Goal: Task Accomplishment & Management: Complete application form

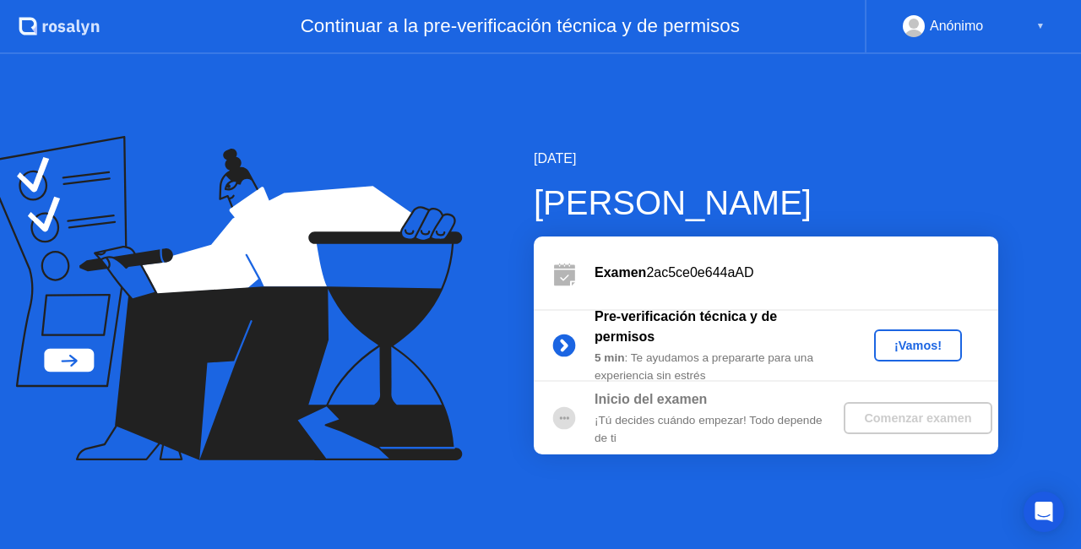
click at [960, 137] on div "[DATE] [PERSON_NAME] Examen 2ac5ce0e644aAD Pre-verificación técnica y de permis…" at bounding box center [540, 301] width 1081 height 495
click at [934, 345] on div "¡Vamos!" at bounding box center [918, 346] width 74 height 14
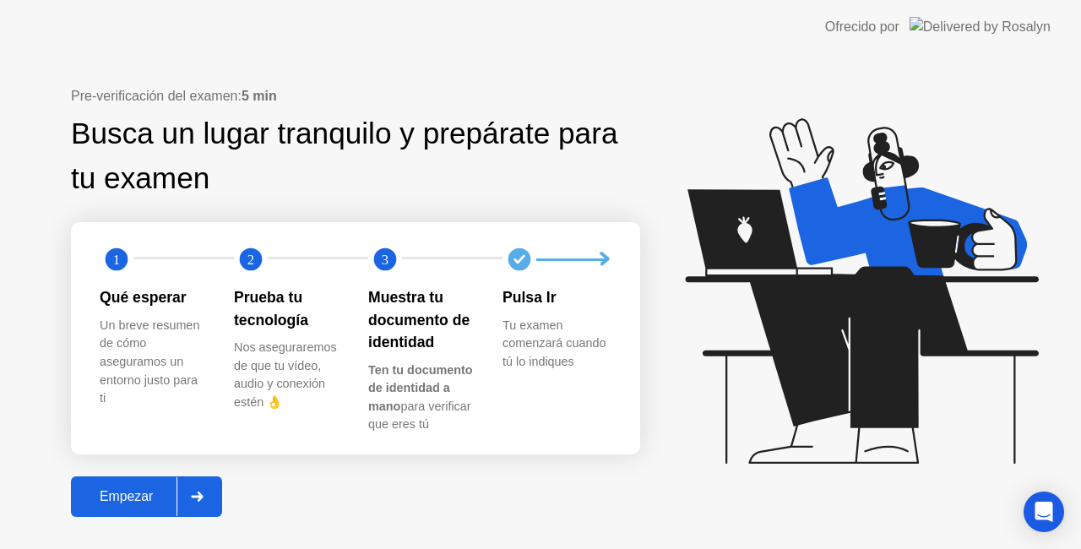
click at [129, 502] on div "Empezar" at bounding box center [126, 496] width 101 height 15
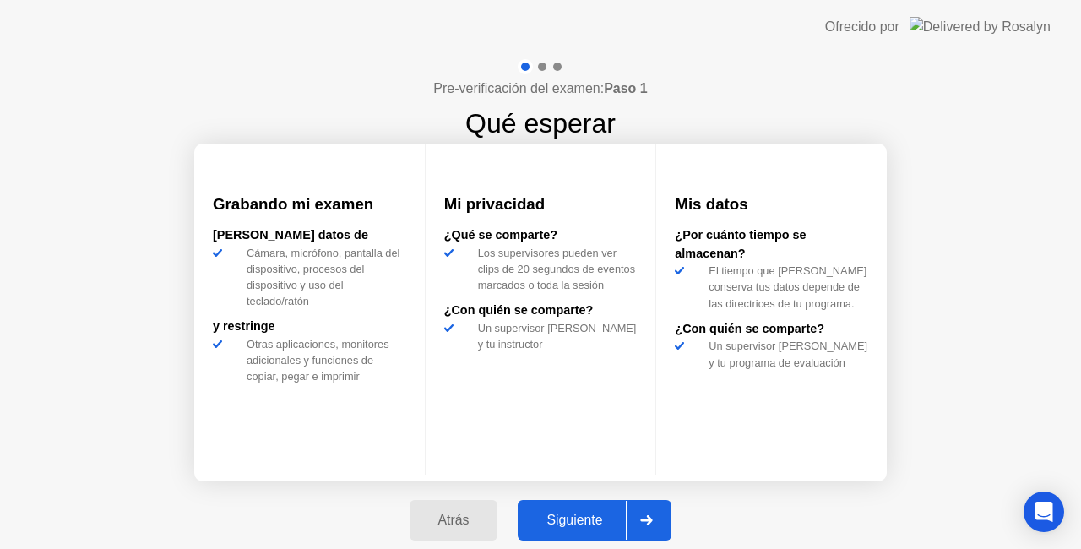
click at [600, 514] on div "Siguiente" at bounding box center [574, 520] width 103 height 15
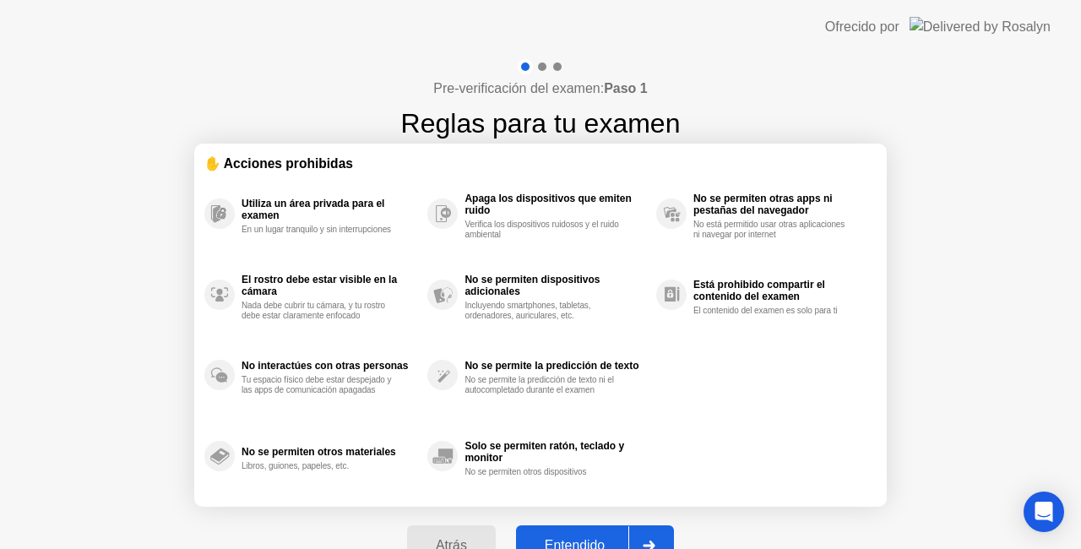
click at [559, 535] on button "Entendido" at bounding box center [595, 545] width 158 height 41
select select "**********"
select select "*******"
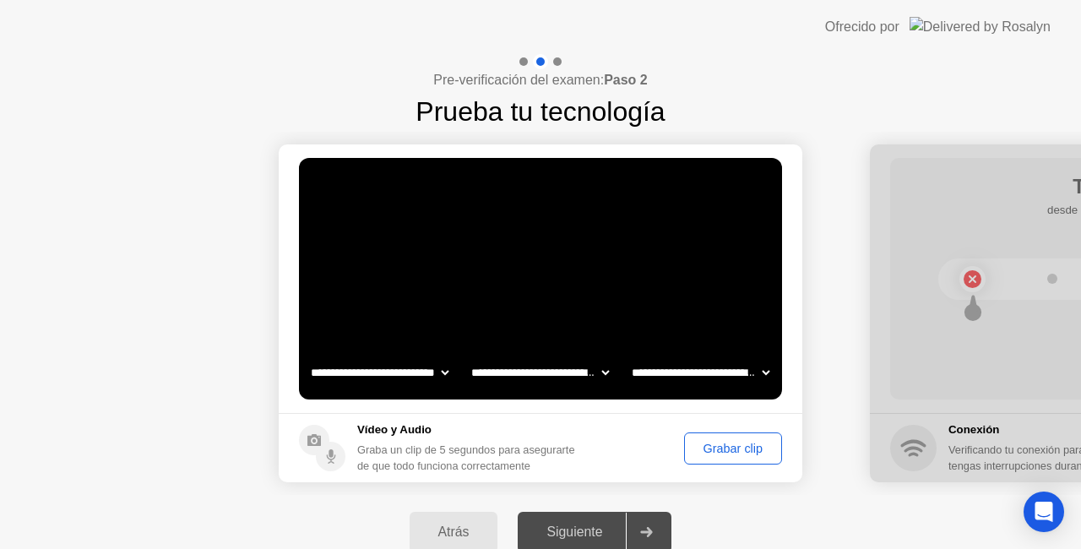
click at [590, 526] on div "Siguiente" at bounding box center [574, 532] width 103 height 15
click at [715, 450] on div "Grabar clip" at bounding box center [733, 449] width 86 height 14
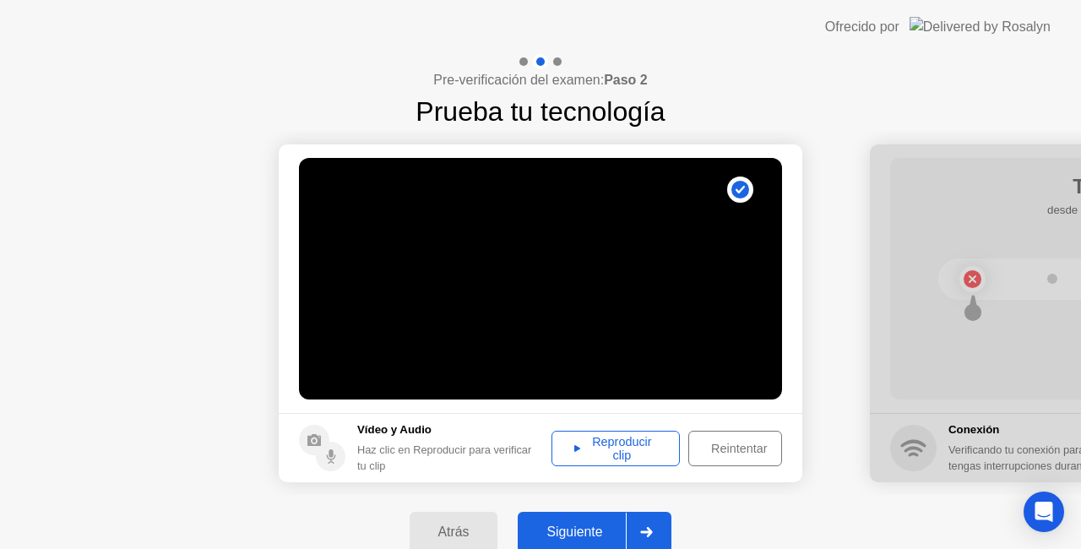
click at [596, 525] on div "Siguiente" at bounding box center [574, 532] width 103 height 15
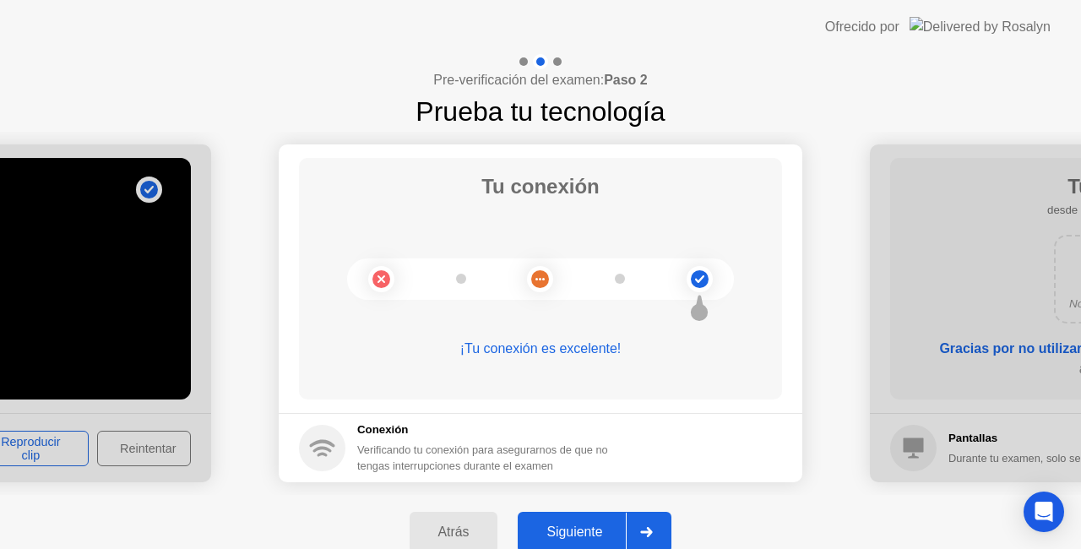
click at [577, 527] on div "Siguiente" at bounding box center [574, 532] width 103 height 15
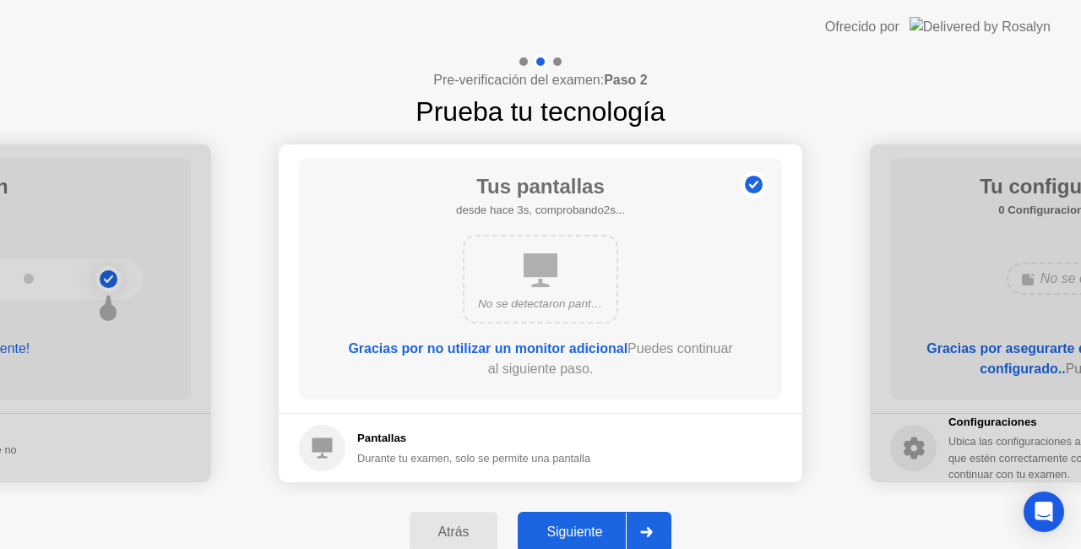
click at [576, 531] on div "Siguiente" at bounding box center [574, 532] width 103 height 15
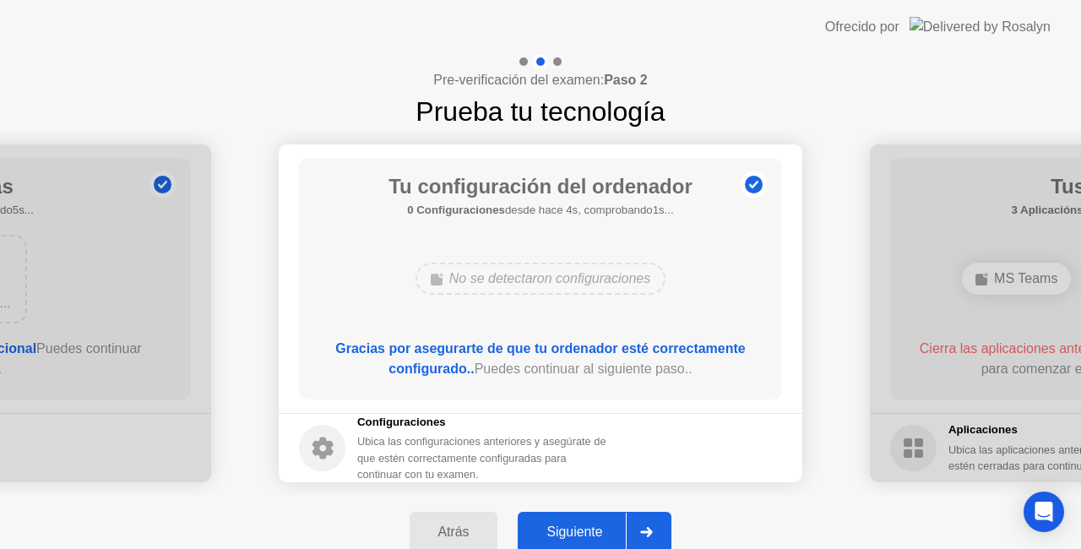
click at [576, 531] on div "Siguiente" at bounding box center [574, 532] width 103 height 15
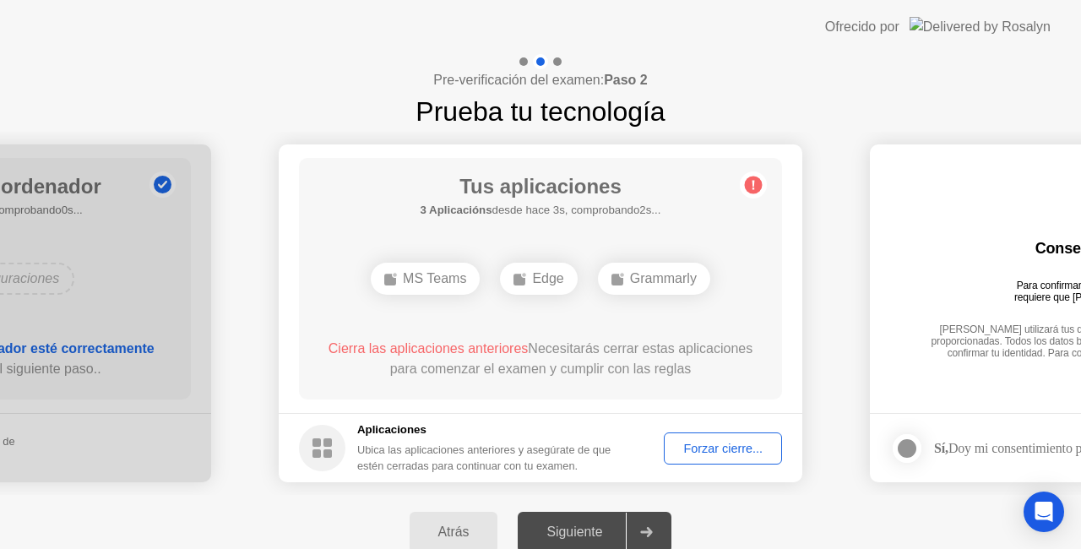
click at [683, 449] on div "Forzar cierre..." at bounding box center [723, 449] width 106 height 14
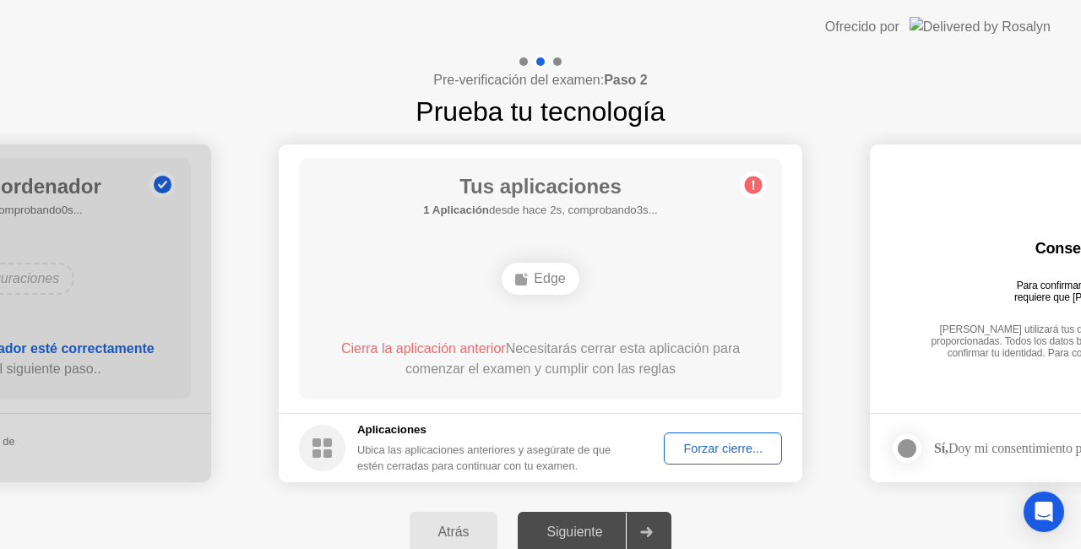
click at [549, 272] on div "Edge" at bounding box center [540, 279] width 77 height 32
click at [716, 449] on div "Forzar cierre..." at bounding box center [723, 449] width 106 height 14
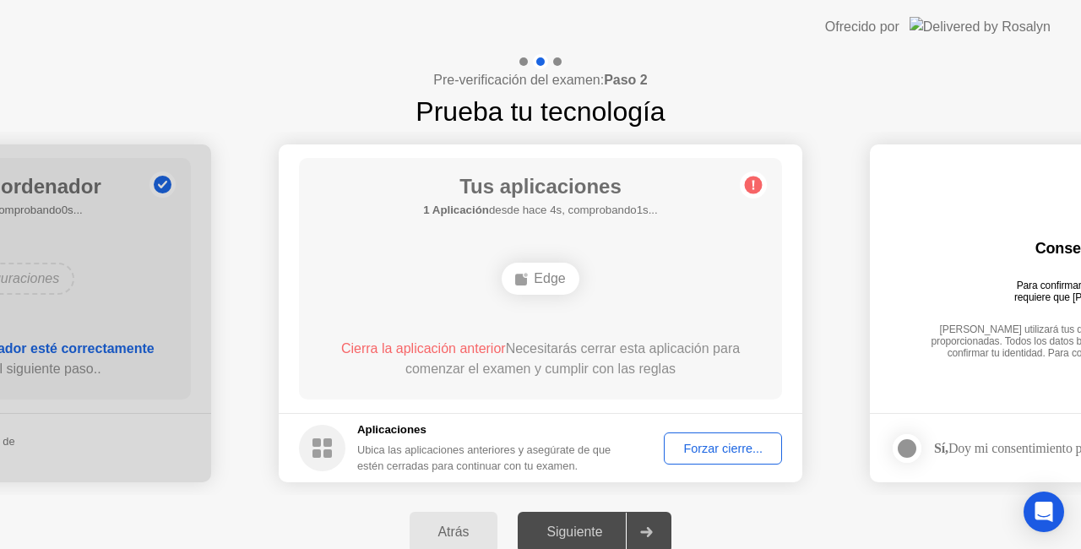
click at [530, 278] on div "Edge" at bounding box center [540, 279] width 77 height 32
click at [730, 442] on div "Forzar cierre..." at bounding box center [723, 449] width 106 height 14
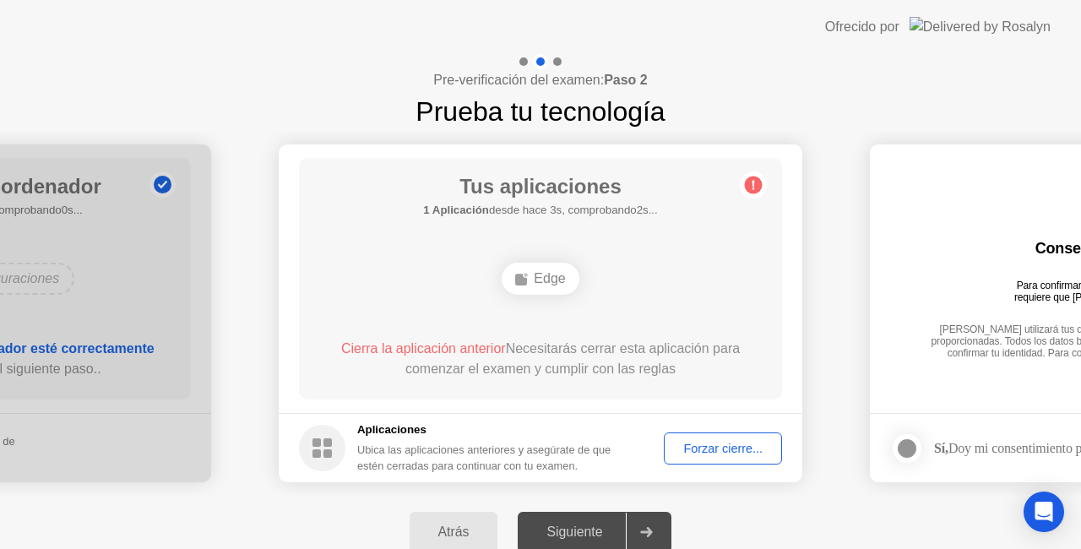
click at [664, 532] on div at bounding box center [646, 532] width 41 height 39
click at [435, 525] on div "Atrás" at bounding box center [454, 532] width 79 height 15
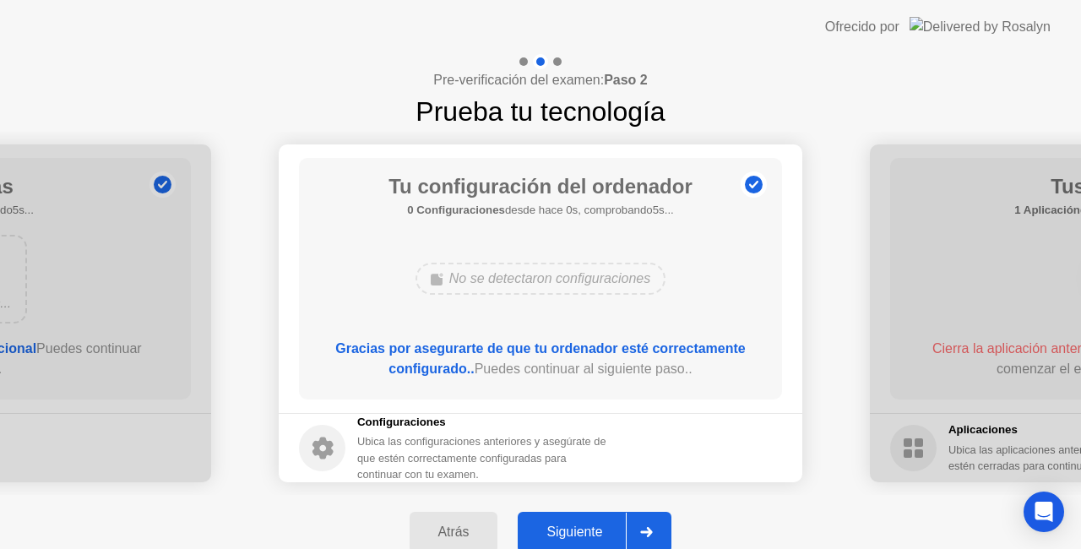
click at [575, 525] on div "Siguiente" at bounding box center [574, 532] width 103 height 15
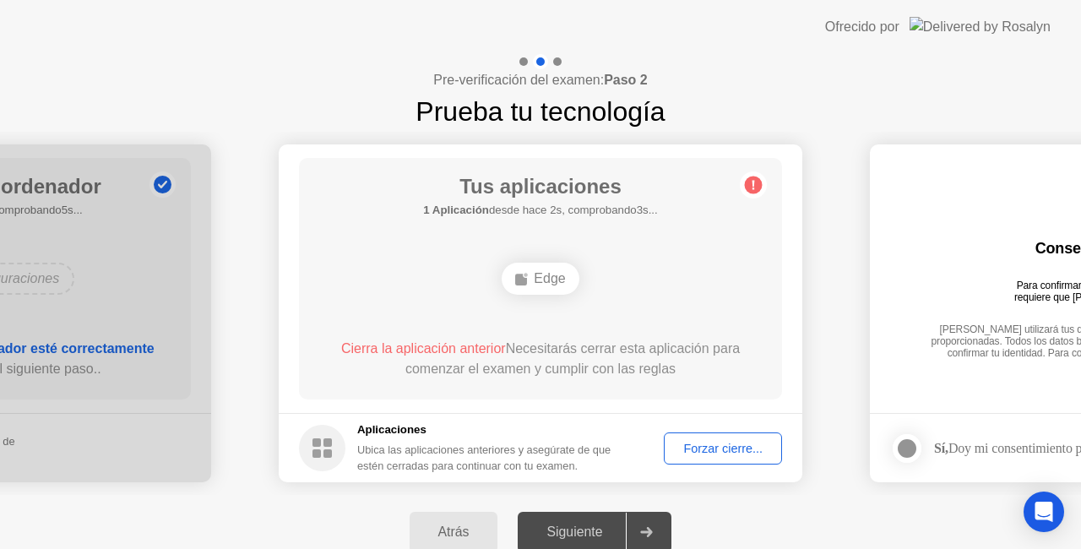
click at [541, 282] on div "Edge" at bounding box center [540, 279] width 77 height 32
click at [709, 459] on button "Forzar cierre..." at bounding box center [723, 448] width 118 height 32
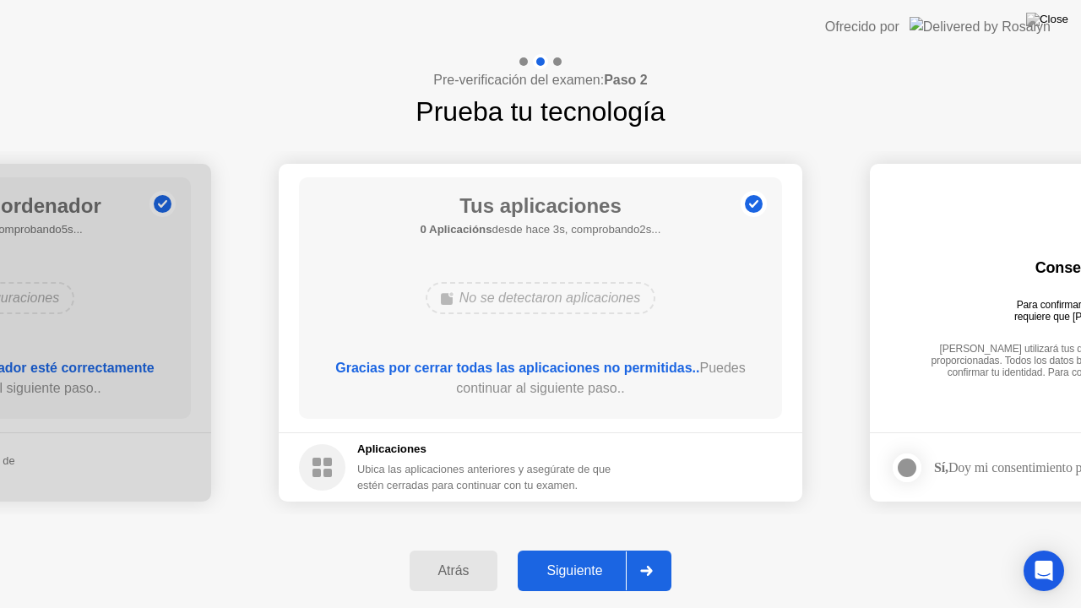
click at [585, 548] on div "Siguiente" at bounding box center [574, 570] width 103 height 15
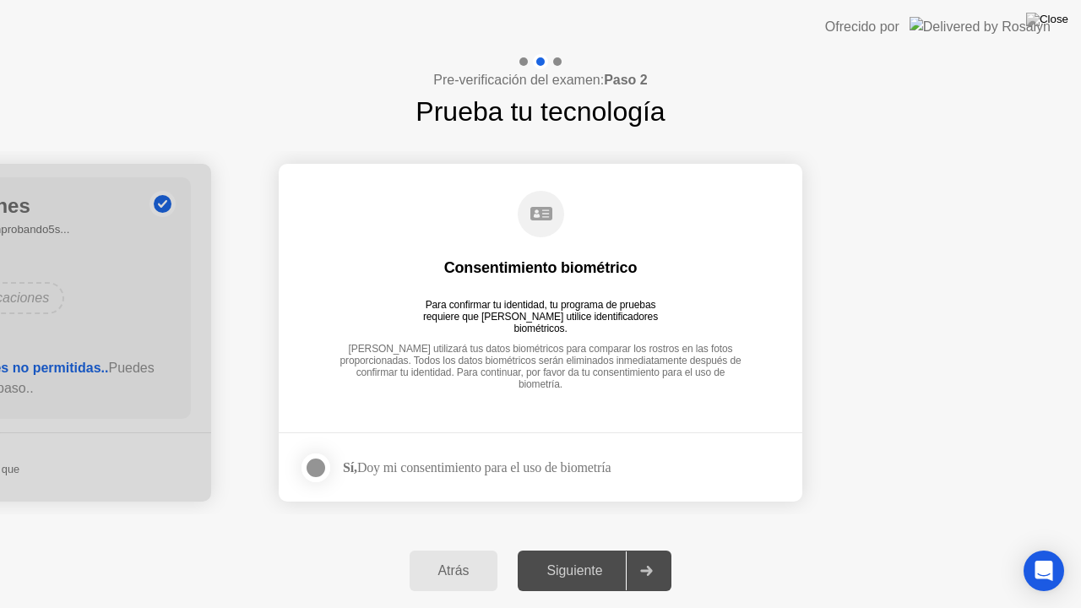
click at [354, 477] on div "Sí, Doy mi consentimiento para el uso de biometría" at bounding box center [455, 468] width 312 height 34
click at [335, 470] on label at bounding box center [321, 468] width 44 height 34
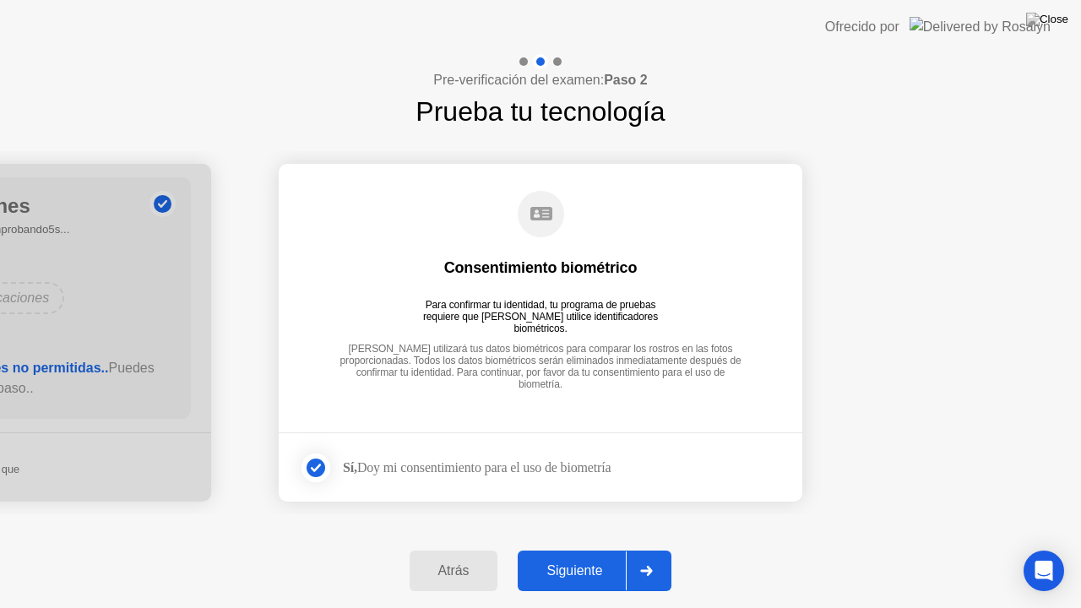
click at [560, 548] on div "Siguiente" at bounding box center [574, 570] width 103 height 15
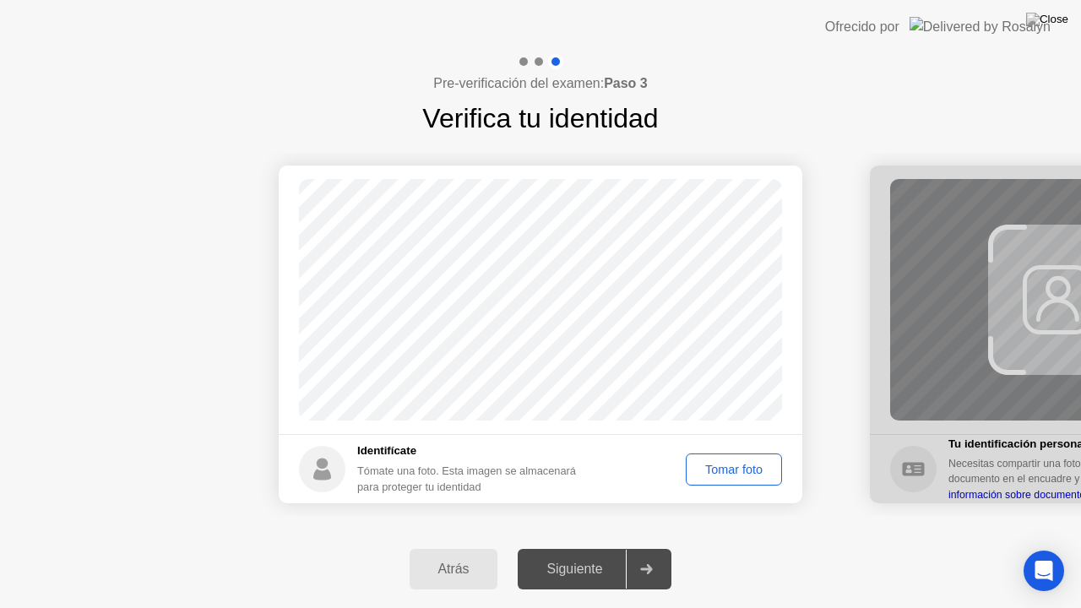
click at [745, 463] on div "Tomar foto" at bounding box center [734, 470] width 84 height 14
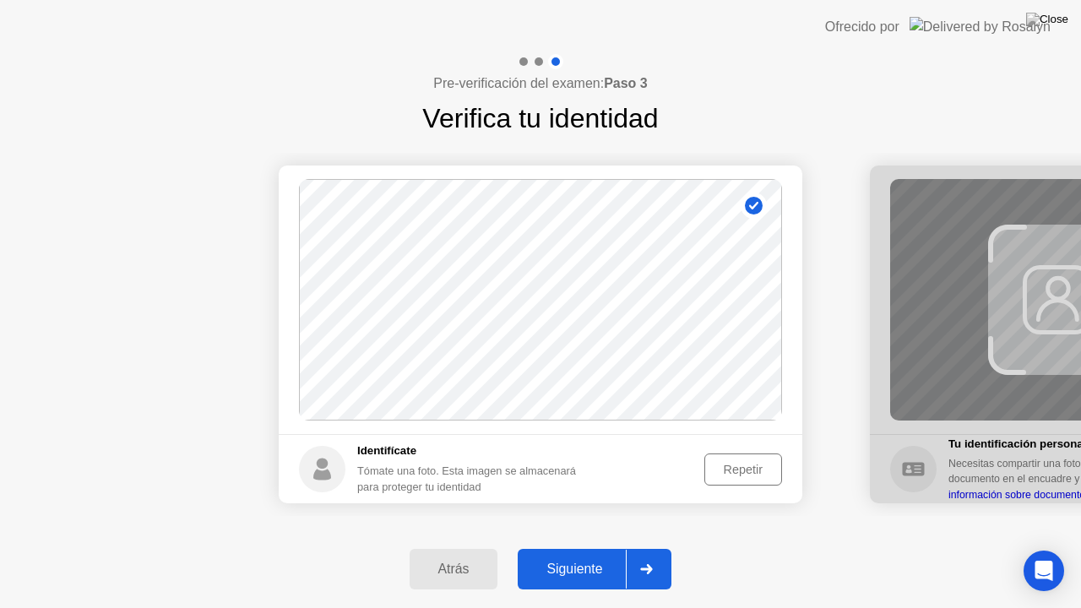
click at [579, 548] on button "Siguiente" at bounding box center [595, 569] width 154 height 41
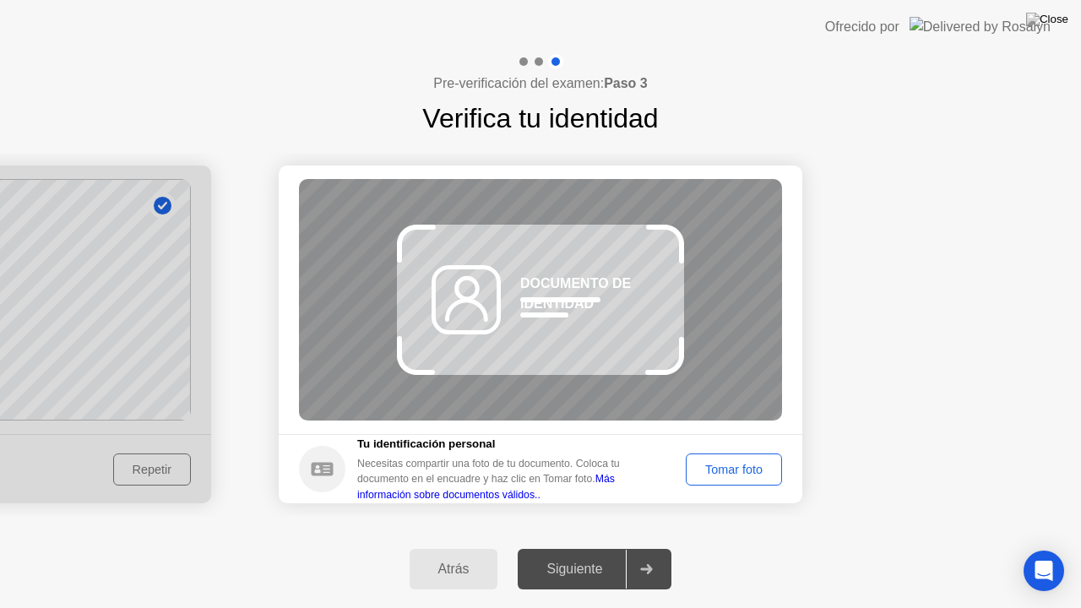
click at [721, 470] on div "Tomar foto" at bounding box center [734, 470] width 84 height 14
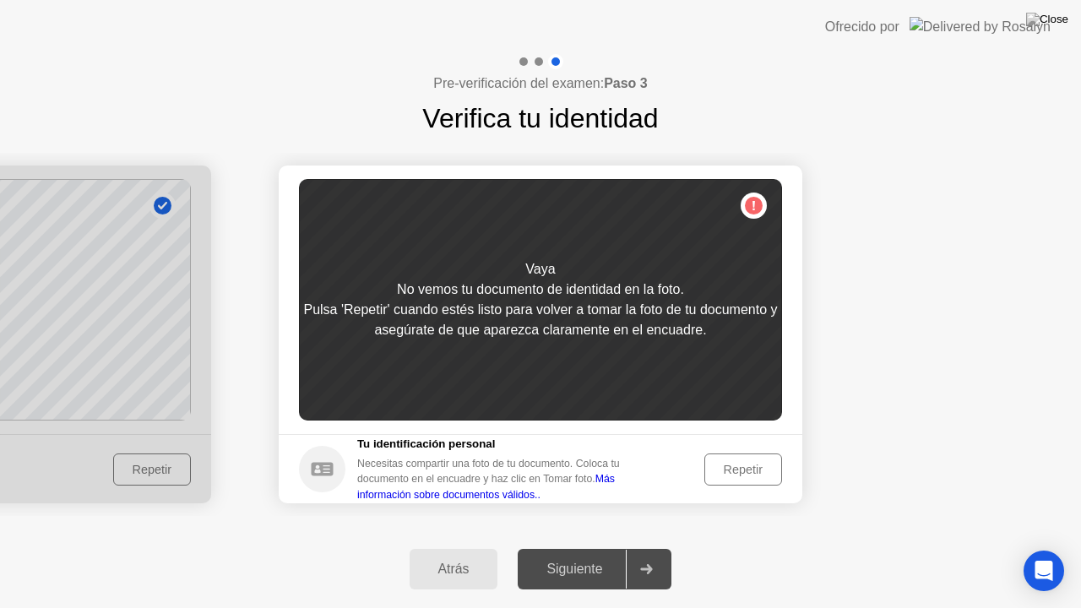
click at [735, 467] on div "Repetir" at bounding box center [743, 470] width 66 height 14
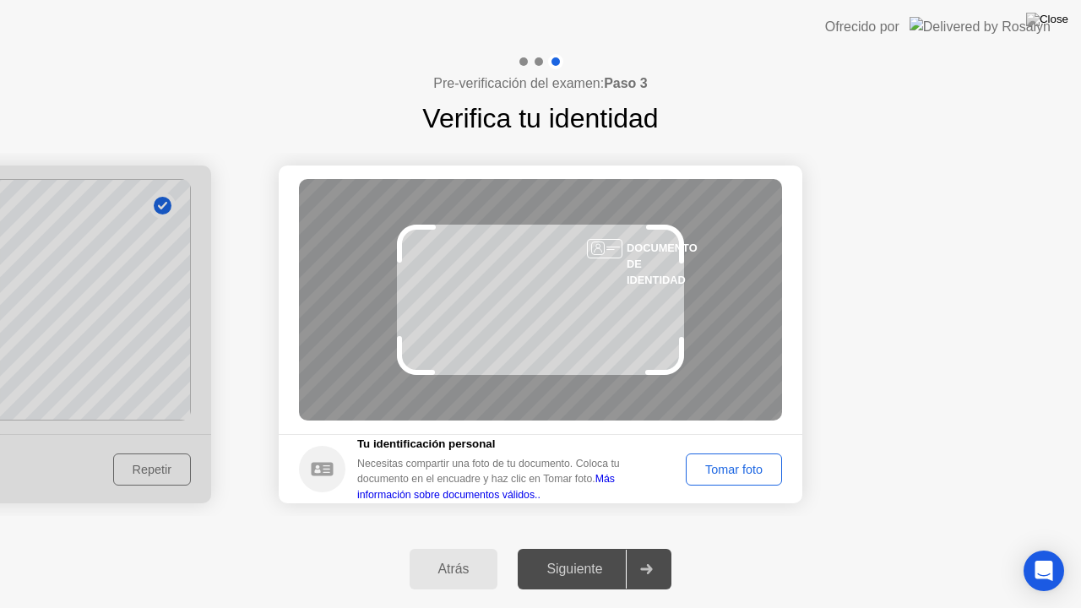
click at [735, 467] on div "Tomar foto" at bounding box center [734, 470] width 84 height 14
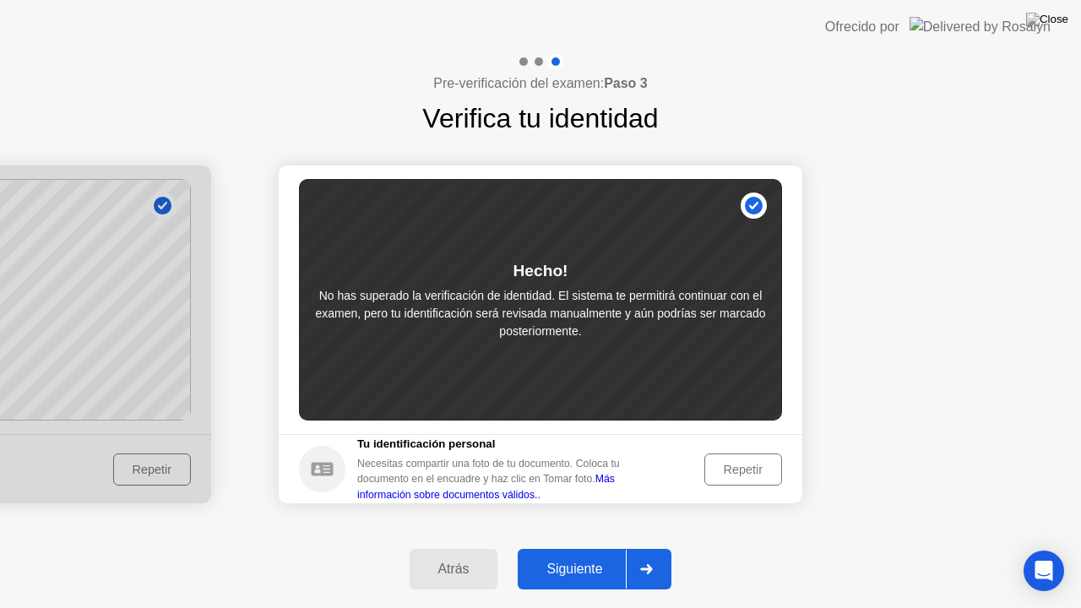
click at [603, 548] on button "Siguiente" at bounding box center [595, 569] width 154 height 41
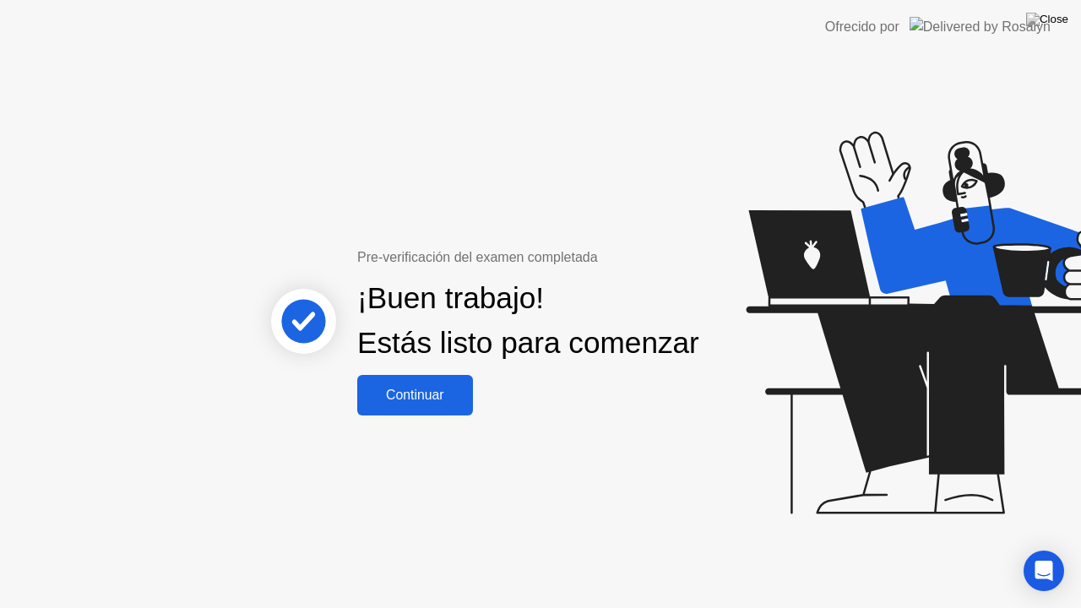
click at [434, 397] on button "Continuar" at bounding box center [415, 395] width 116 height 41
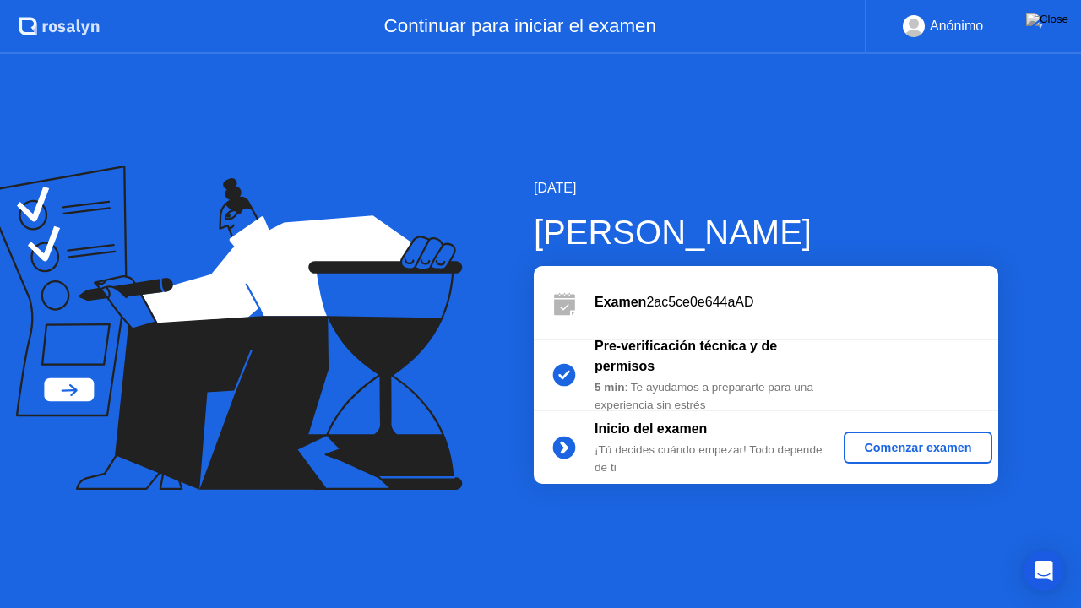
click at [875, 449] on div "Comenzar examen" at bounding box center [918, 448] width 134 height 14
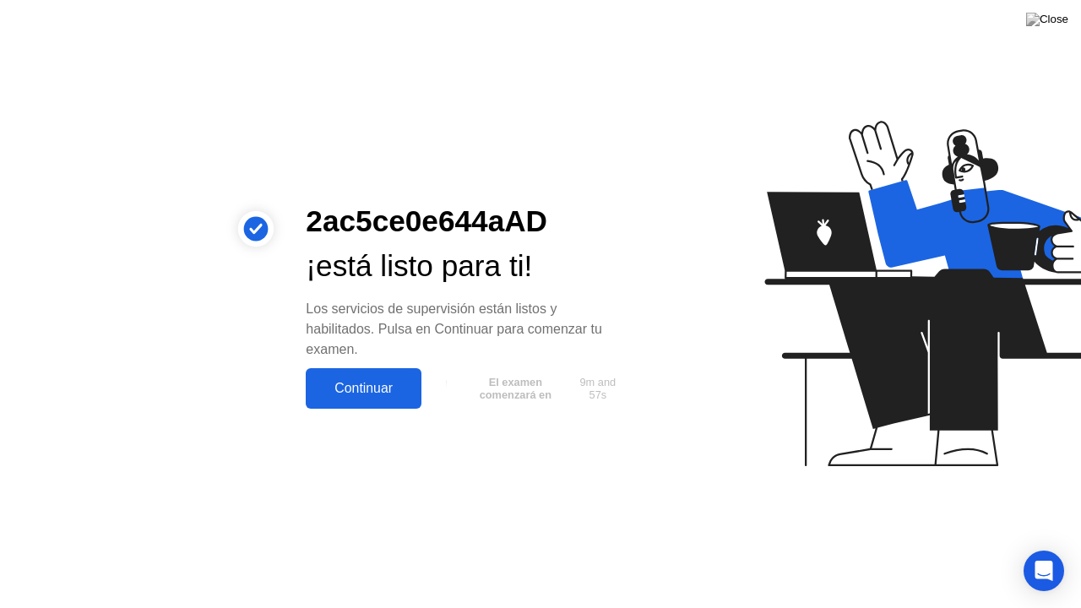
click at [389, 393] on div "Continuar" at bounding box center [364, 388] width 106 height 15
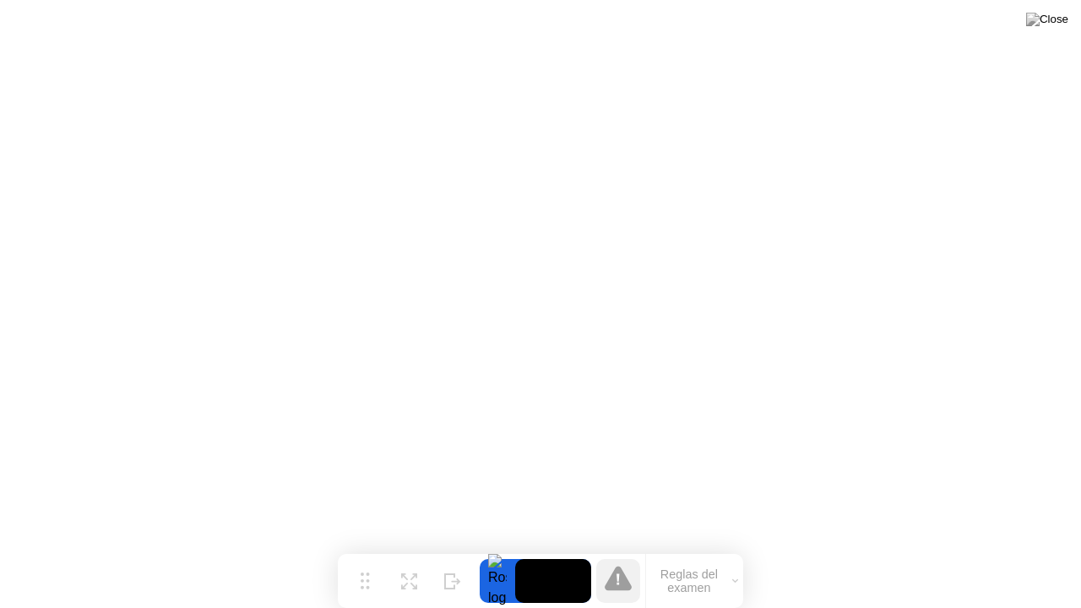
click at [538, 548] on video at bounding box center [553, 581] width 76 height 44
click at [704, 548] on button "Reglas del examen" at bounding box center [694, 581] width 97 height 29
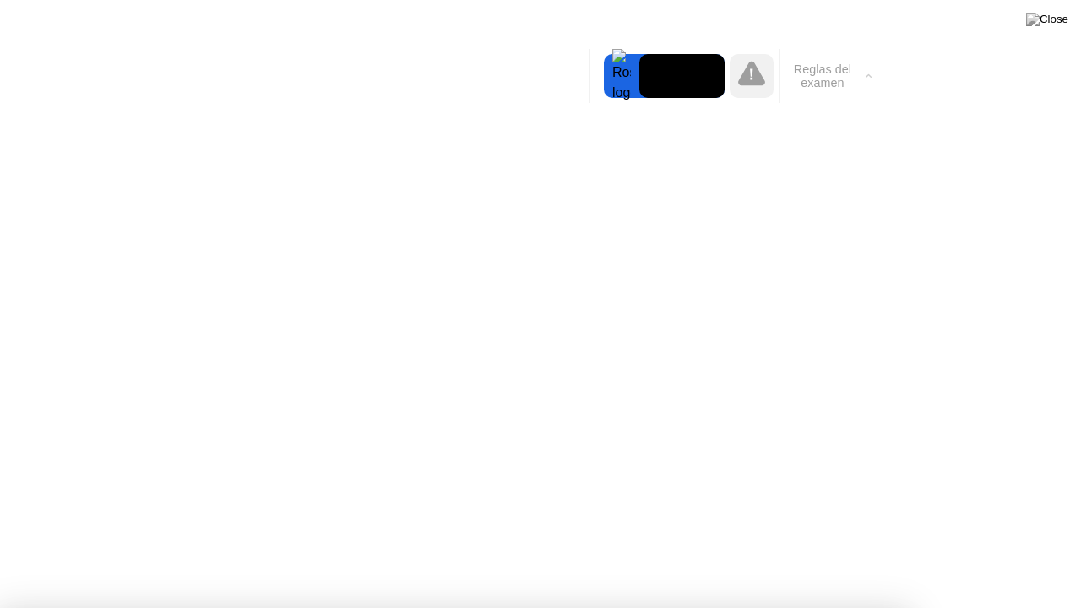
click at [1005, 548] on div at bounding box center [540, 608] width 1081 height 0
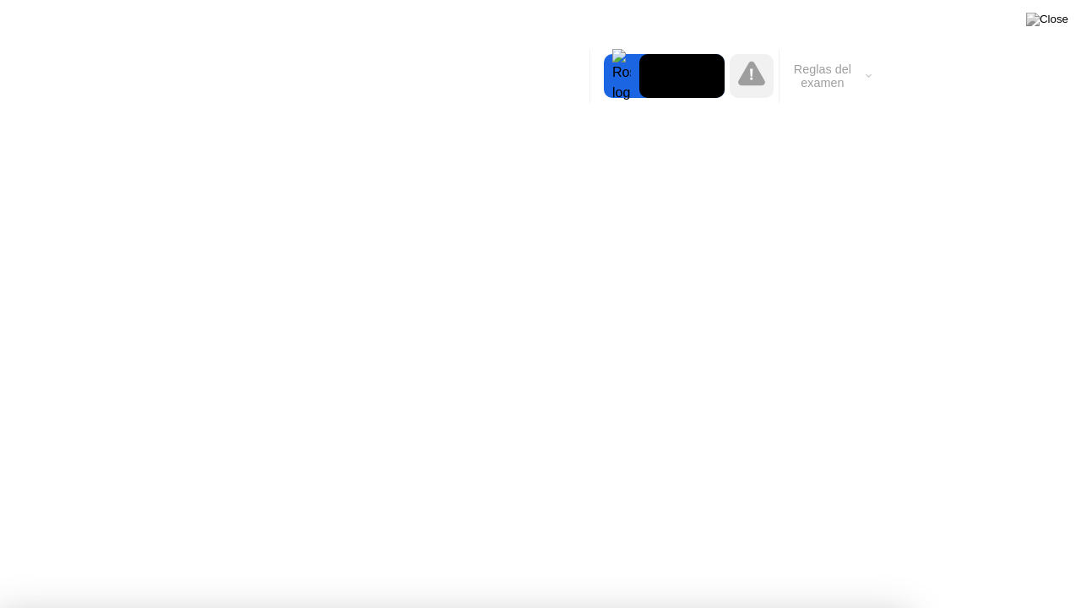
drag, startPoint x: 983, startPoint y: 176, endPoint x: 662, endPoint y: 459, distance: 428.5
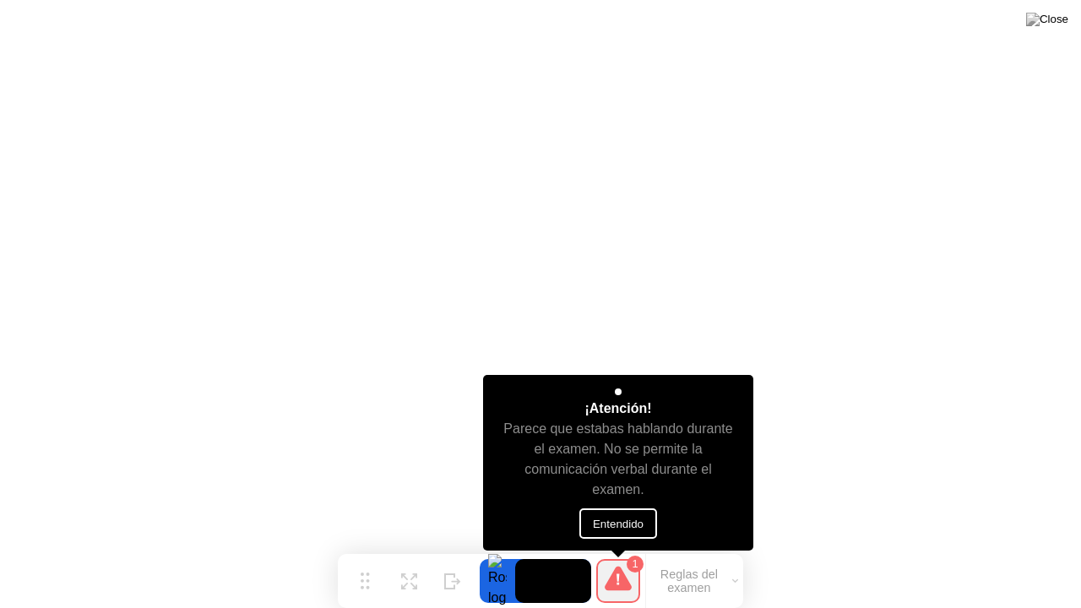
click at [623, 515] on button "Entendido" at bounding box center [618, 523] width 78 height 30
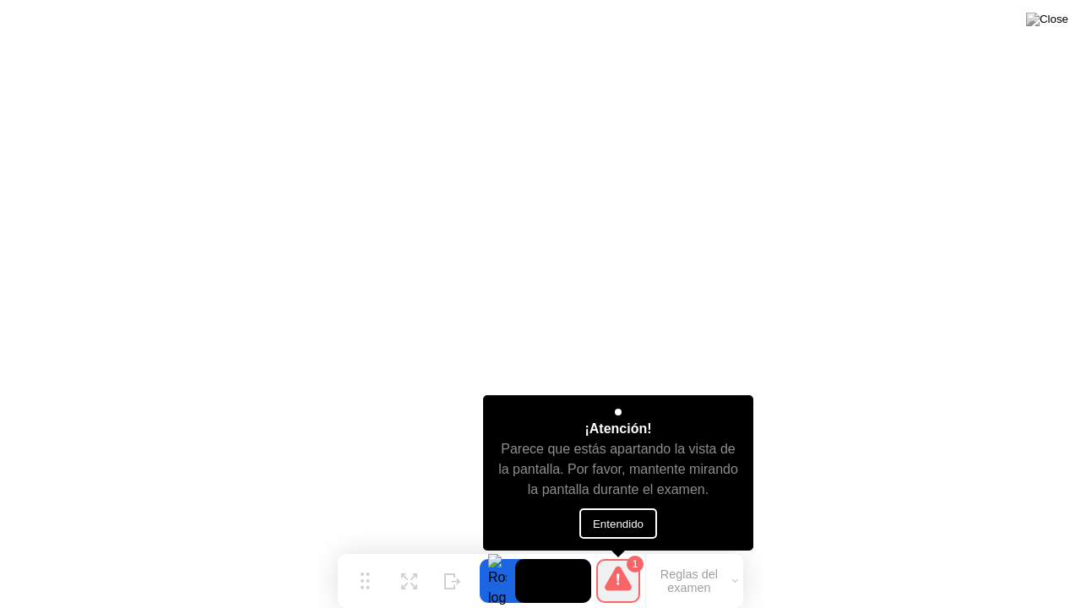
click at [625, 519] on button "Entendido" at bounding box center [618, 523] width 78 height 30
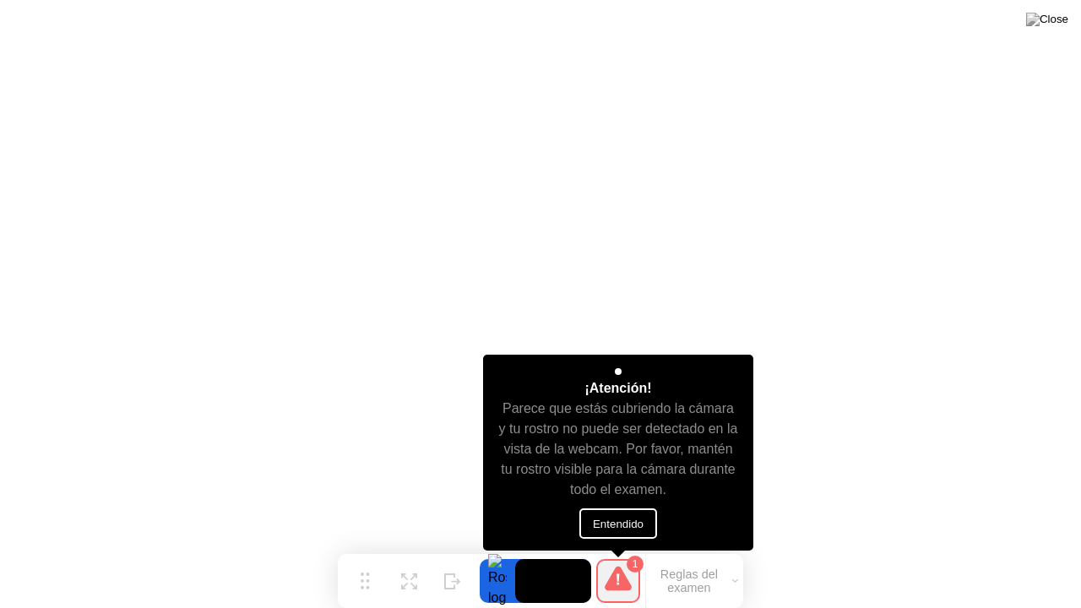
drag, startPoint x: 603, startPoint y: 516, endPoint x: 595, endPoint y: 510, distance: 10.3
click at [595, 510] on button "Entendido" at bounding box center [618, 523] width 78 height 30
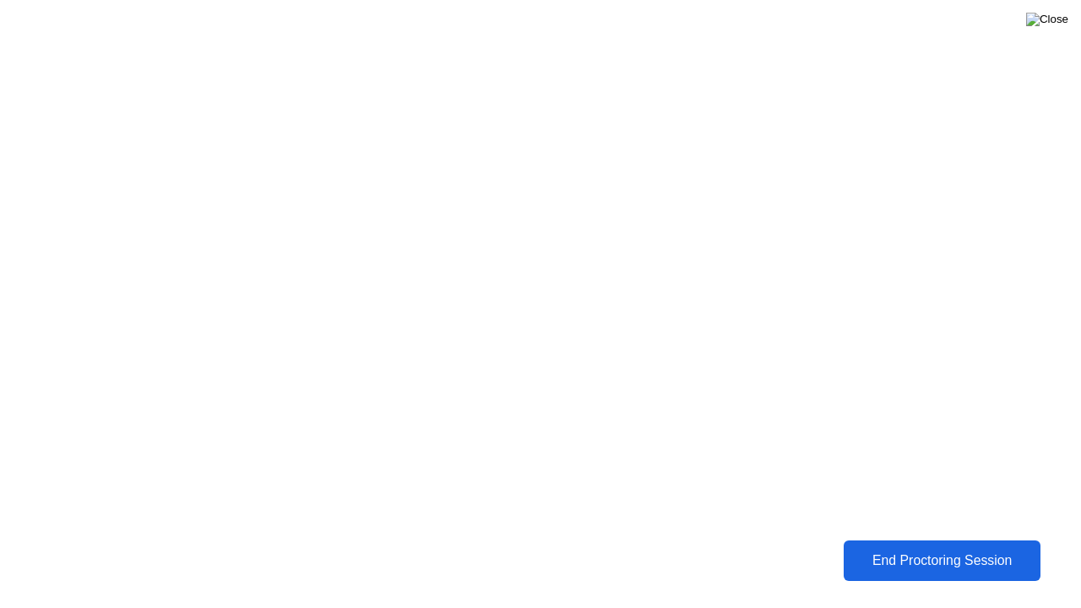
click at [1051, 22] on img at bounding box center [1047, 20] width 42 height 14
click at [1058, 22] on img at bounding box center [1047, 20] width 42 height 14
click at [1063, 26] on img at bounding box center [1047, 20] width 42 height 14
